Goal: Consume media (video, audio)

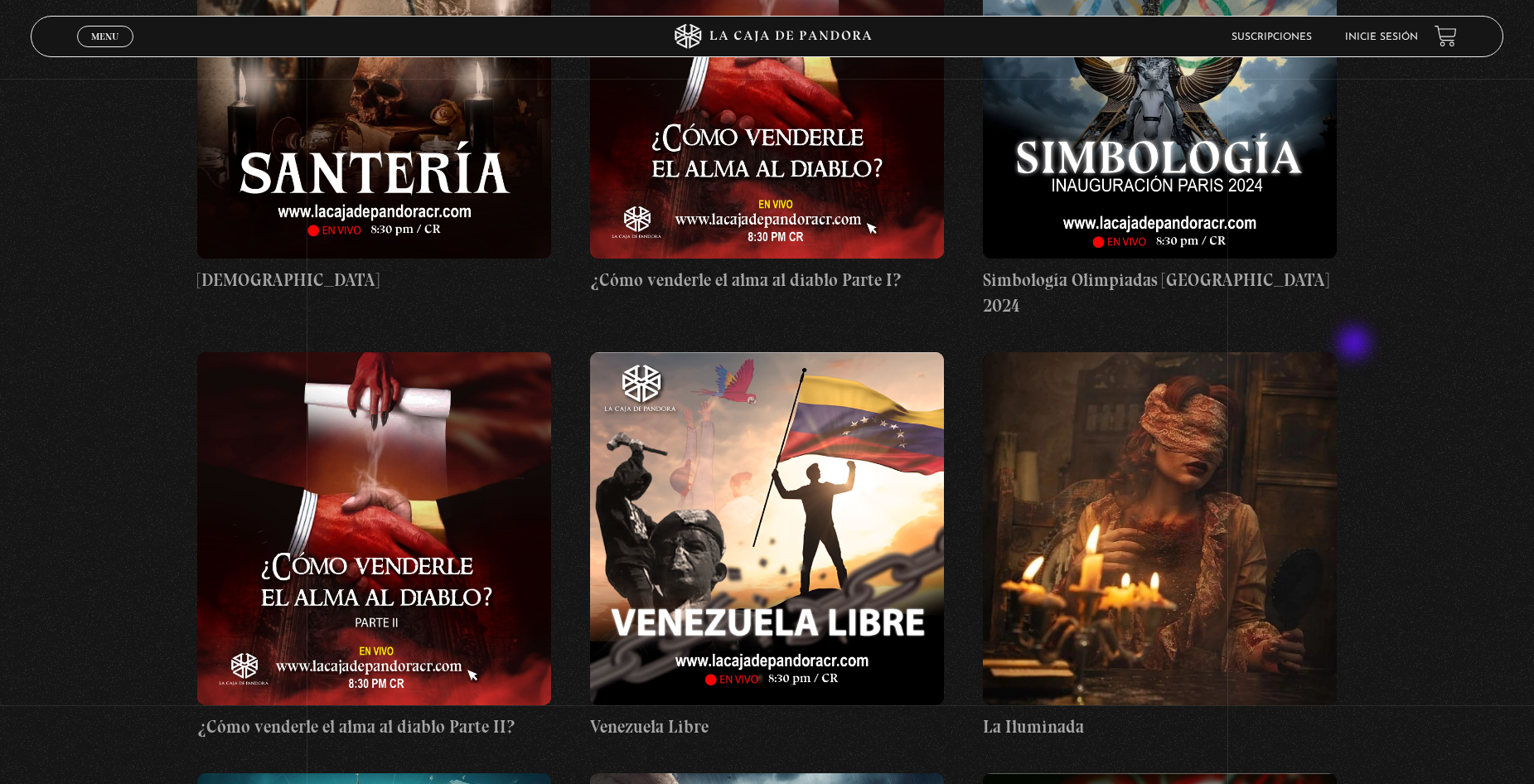
scroll to position [12346, 0]
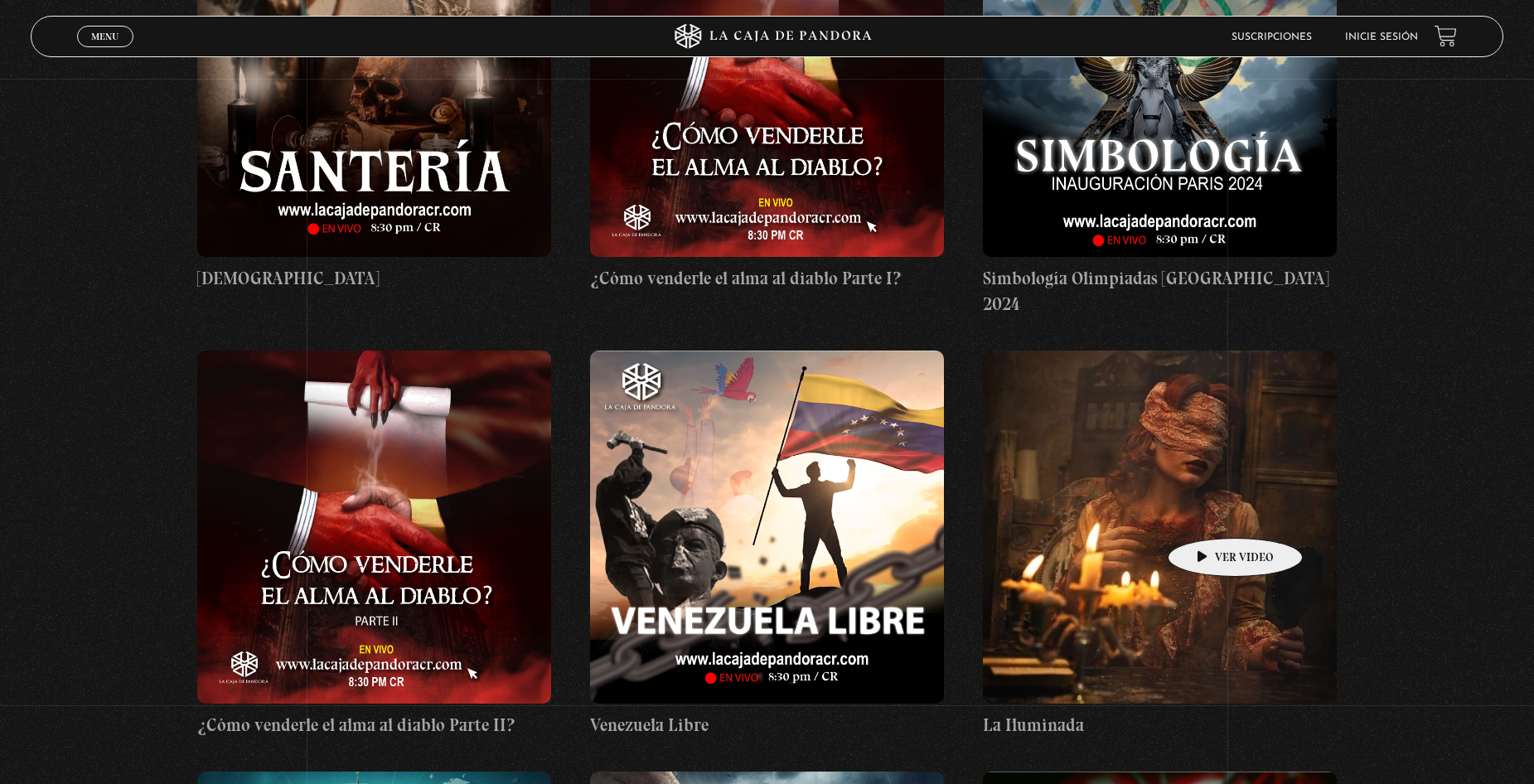
click at [1209, 513] on figure at bounding box center [1159, 527] width 353 height 353
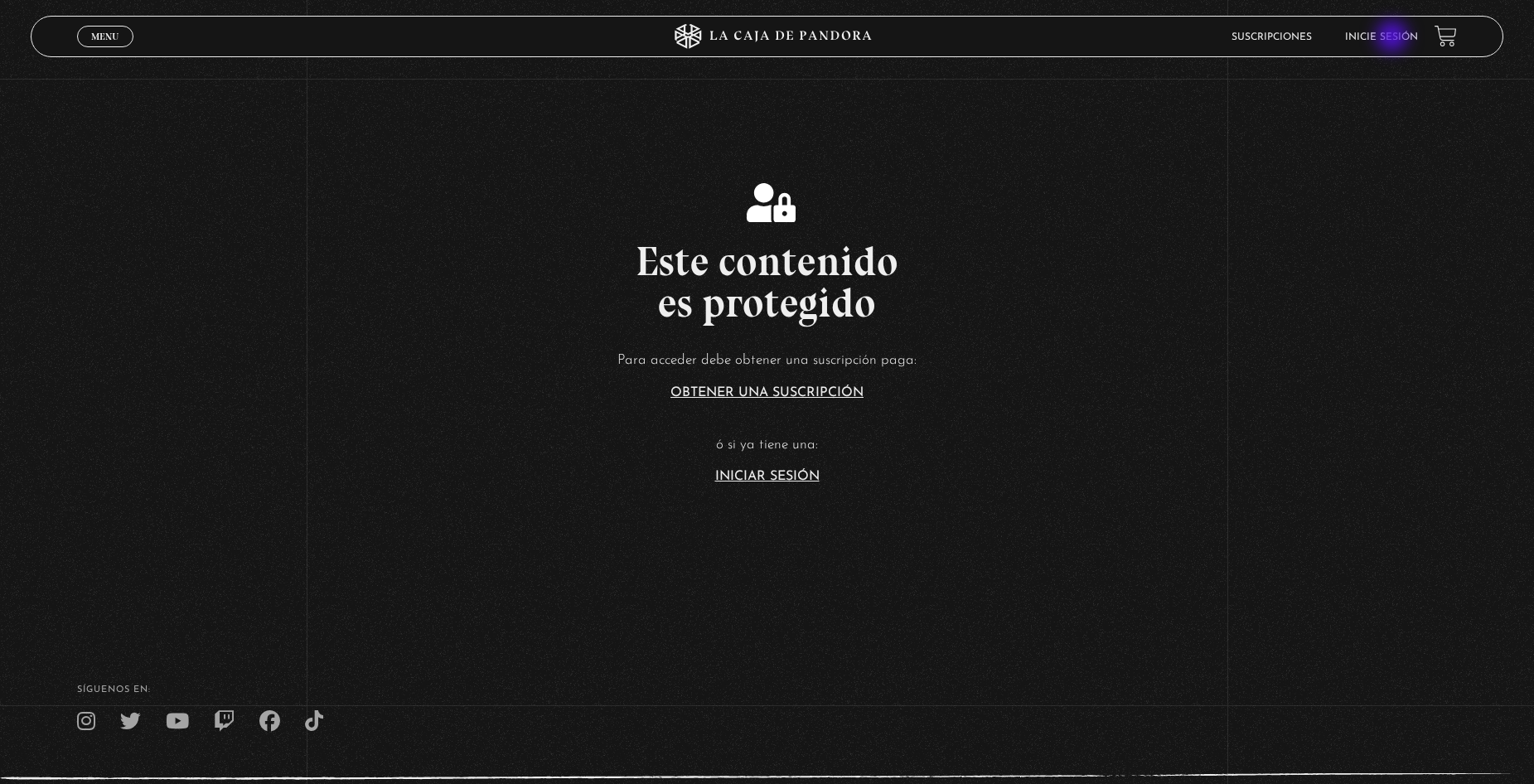
click at [1393, 38] on link "Inicie sesión" at bounding box center [1381, 37] width 73 height 10
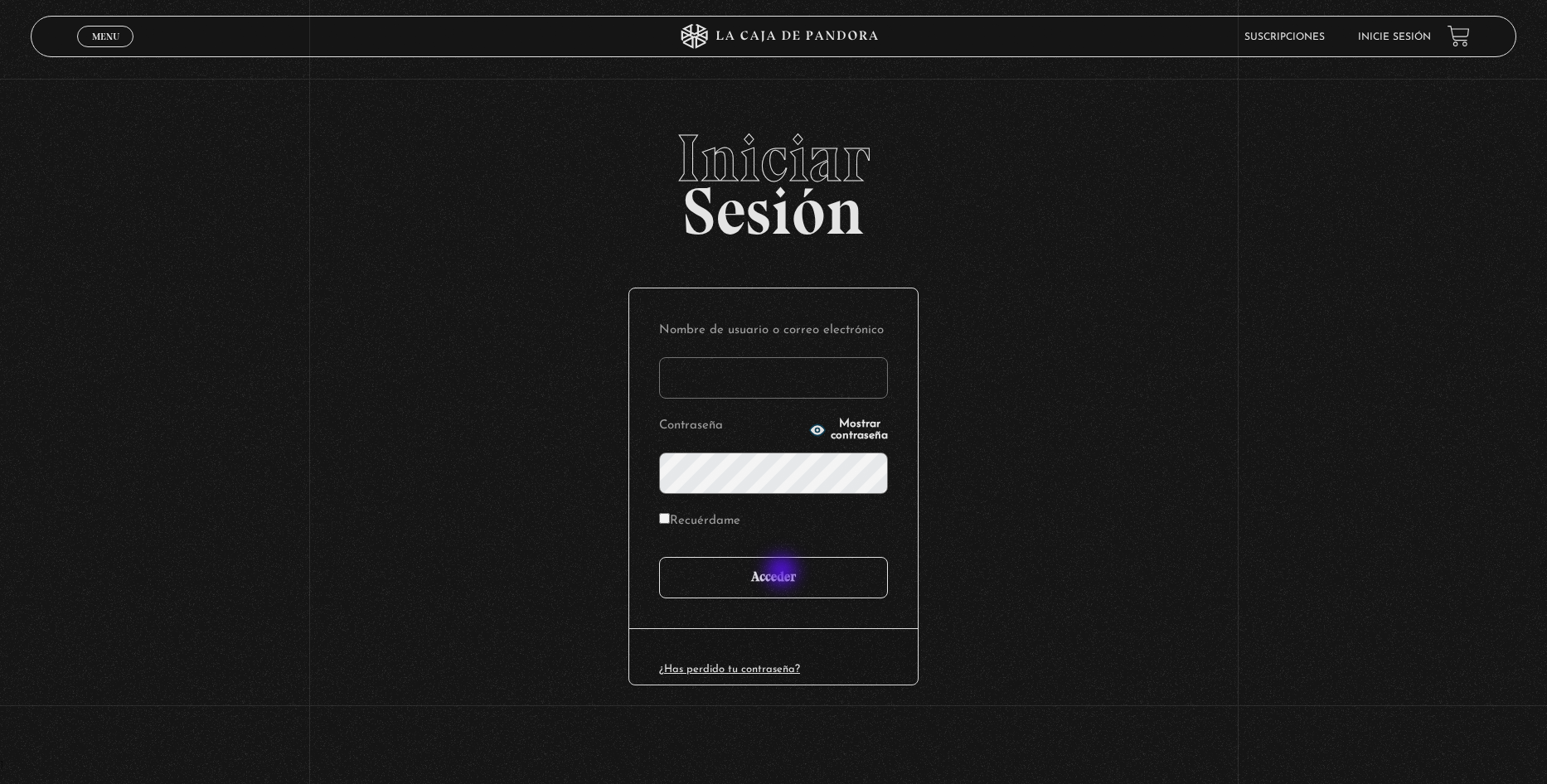
type input "ulatebolandivaleria@gmail.com"
click at [784, 579] on input "Acceder" at bounding box center [774, 577] width 229 height 41
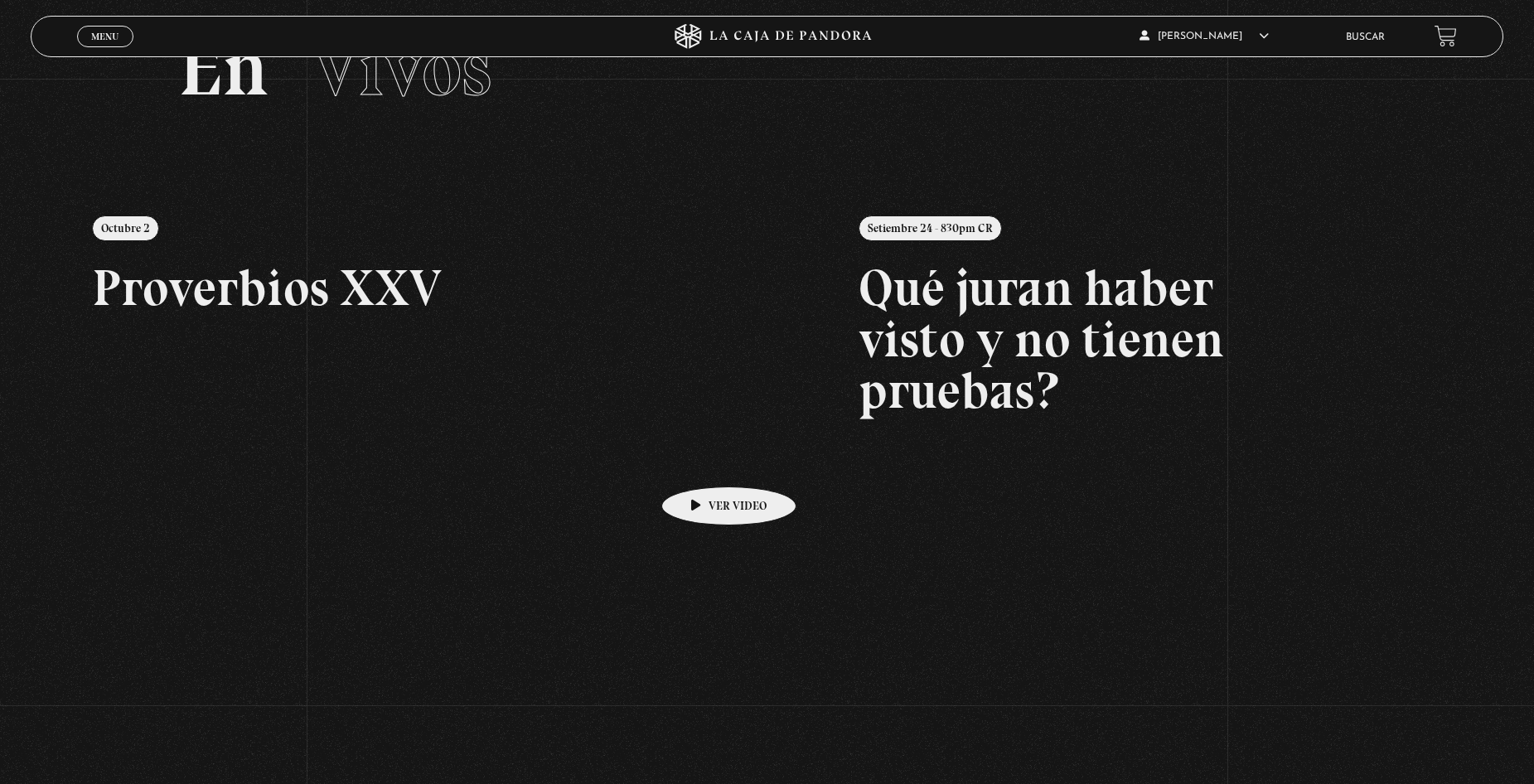
scroll to position [83, 0]
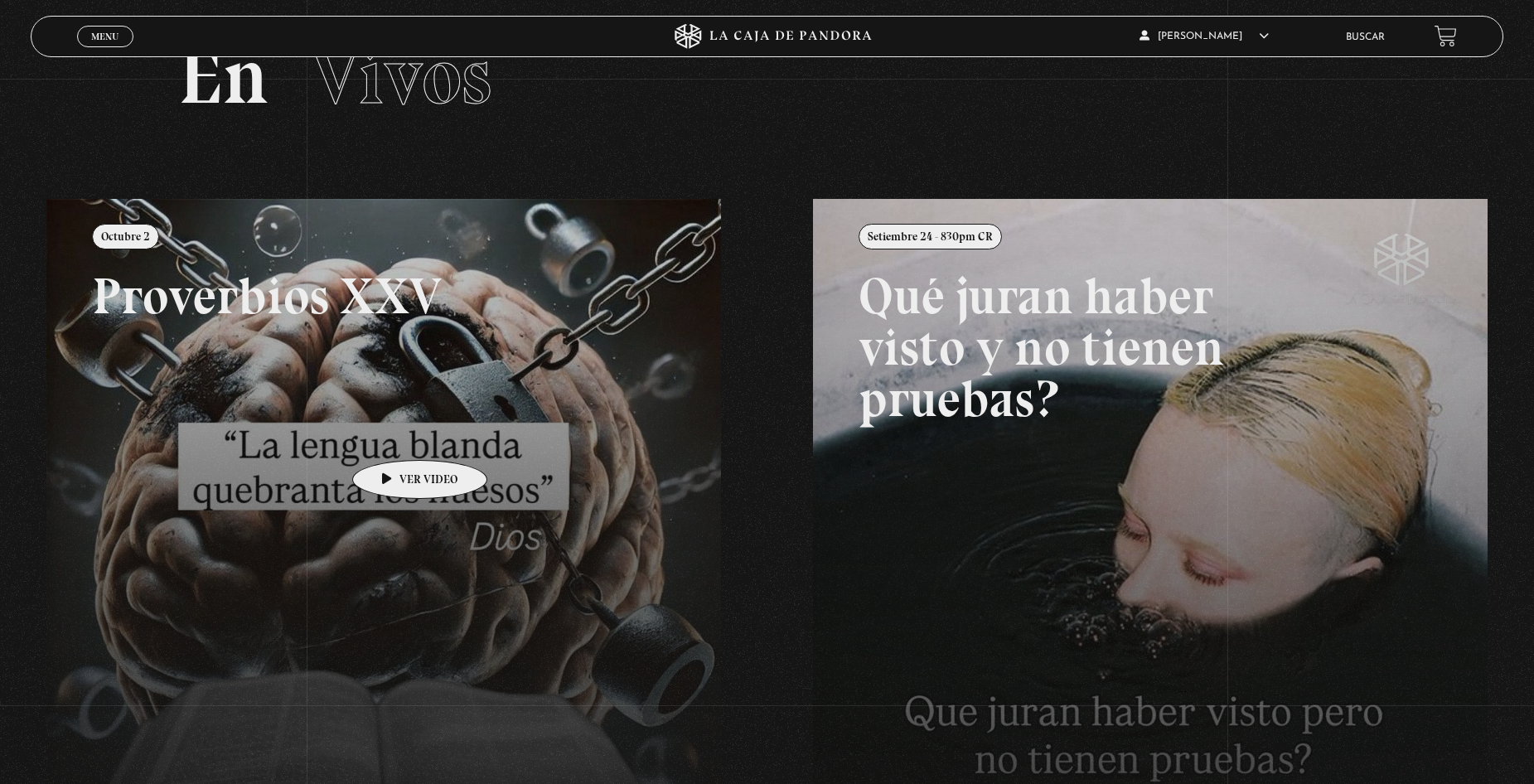
click at [394, 435] on link at bounding box center [813, 590] width 1534 height 784
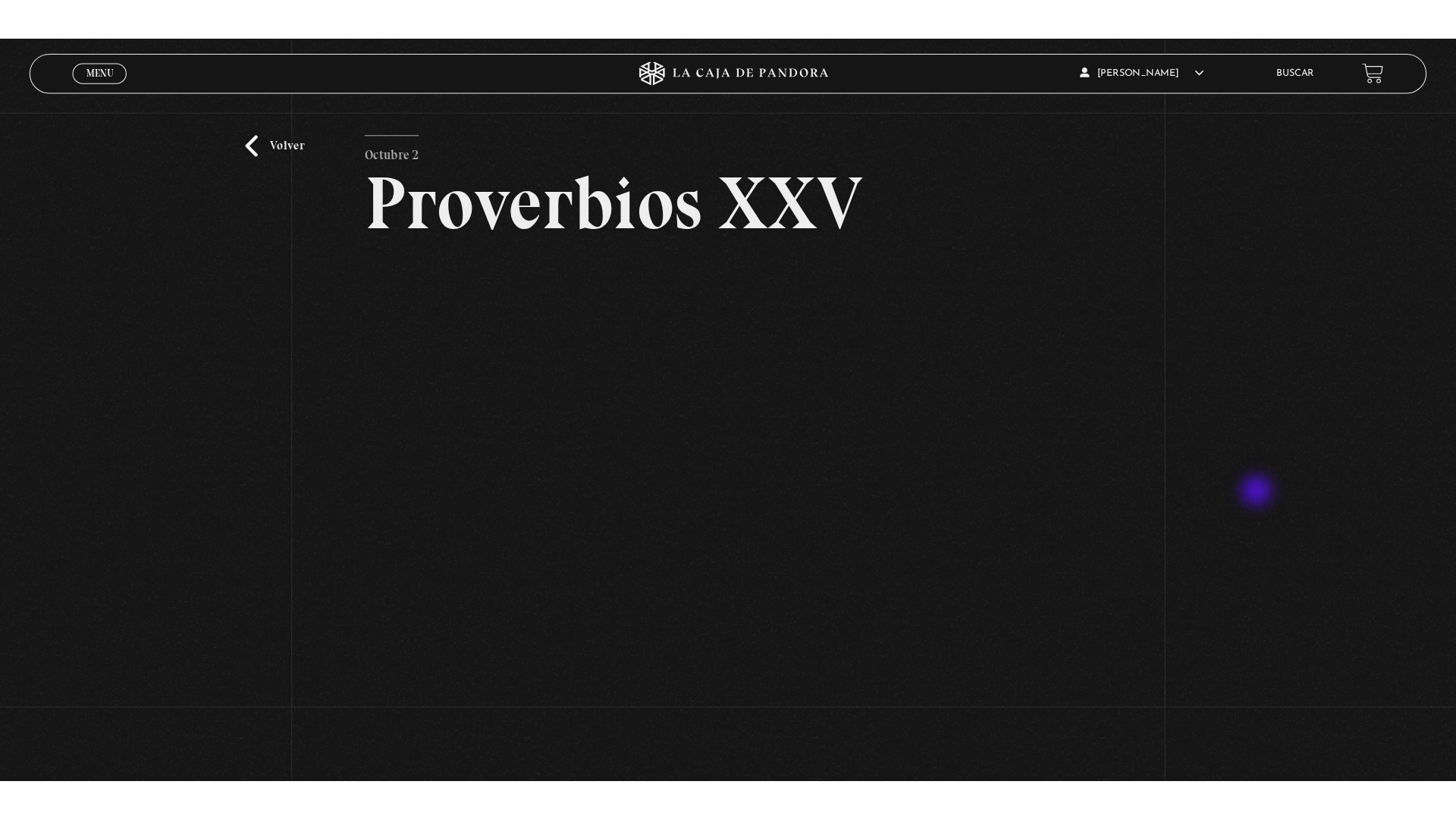
scroll to position [76, 0]
